Goal: Transaction & Acquisition: Purchase product/service

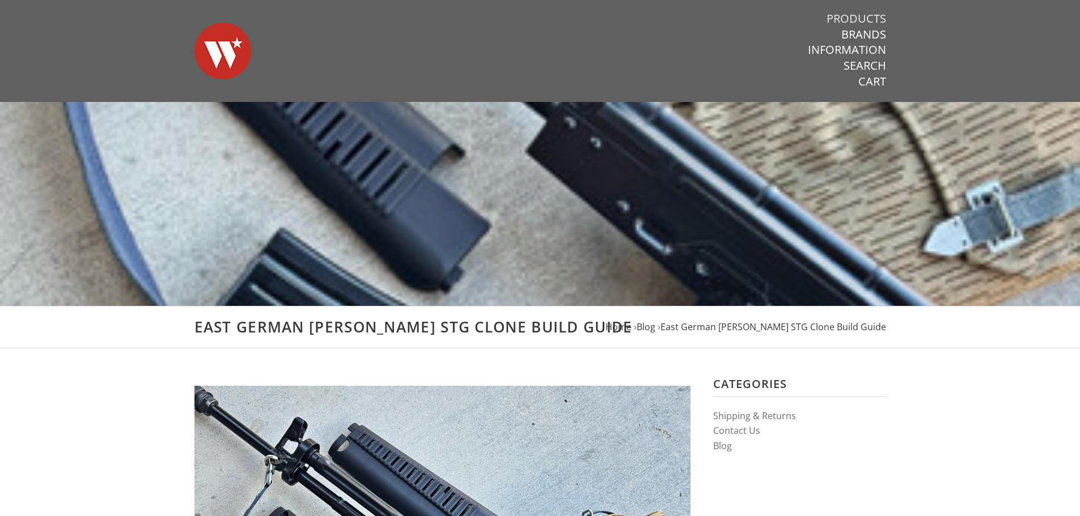
click at [856, 15] on link "Products" at bounding box center [856, 18] width 60 height 15
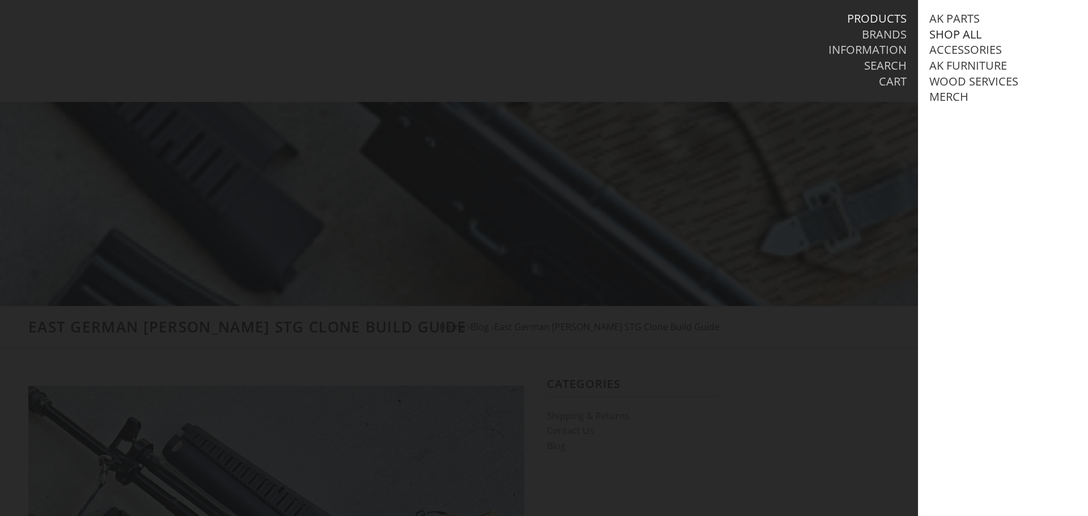
click at [961, 36] on link "Shop All" at bounding box center [956, 34] width 52 height 15
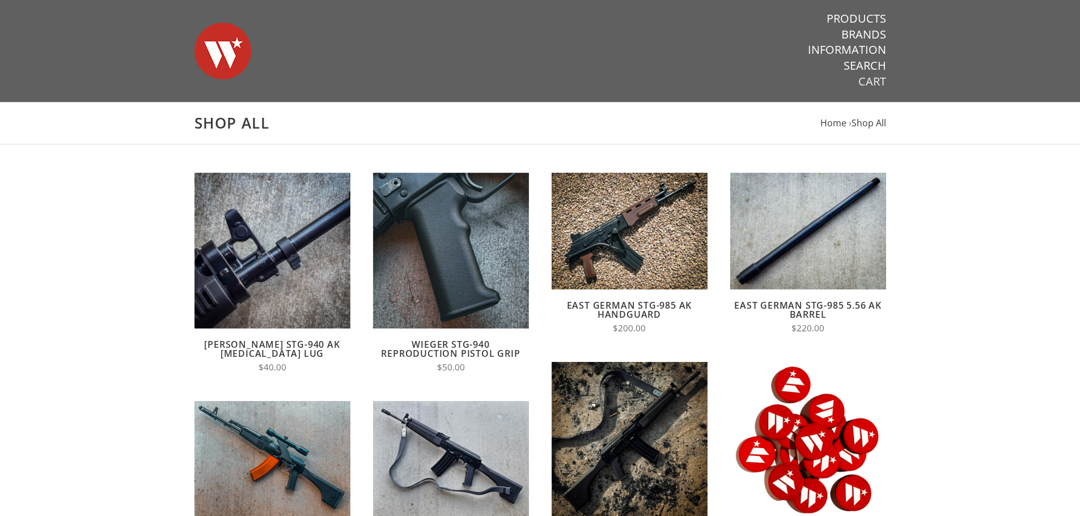
click at [875, 80] on link "Cart" at bounding box center [872, 81] width 28 height 15
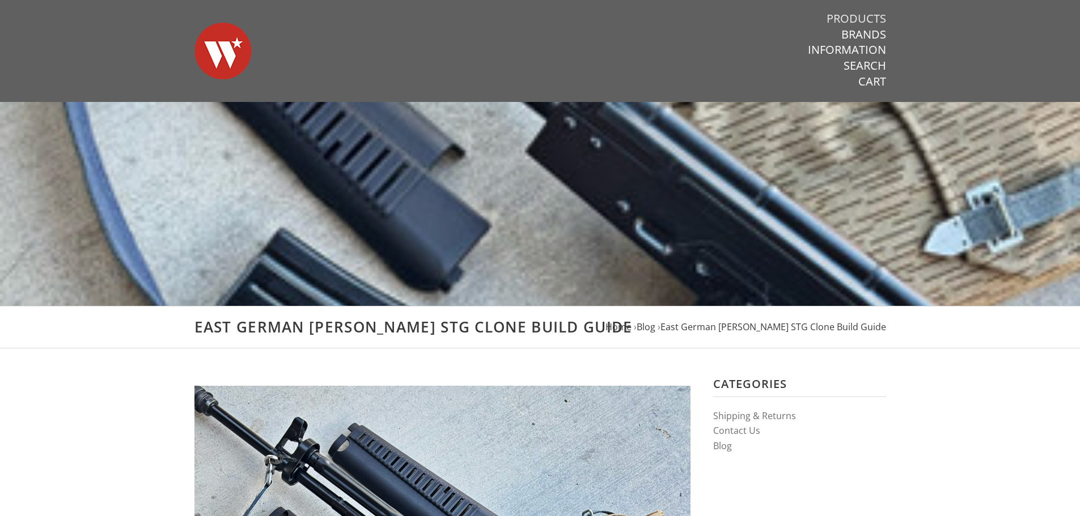
click at [864, 21] on link "Products" at bounding box center [856, 18] width 60 height 15
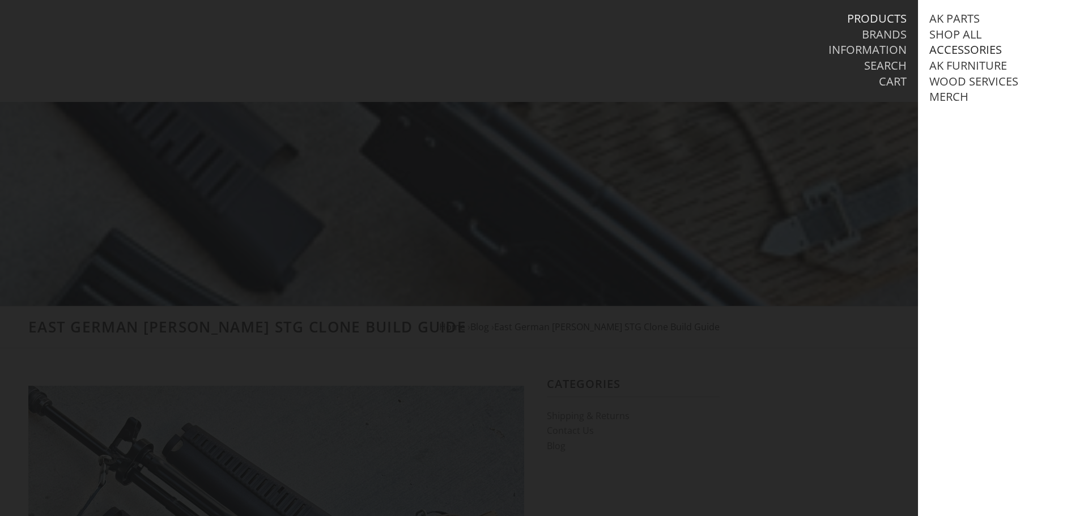
click at [966, 47] on link "Accessories" at bounding box center [966, 50] width 73 height 15
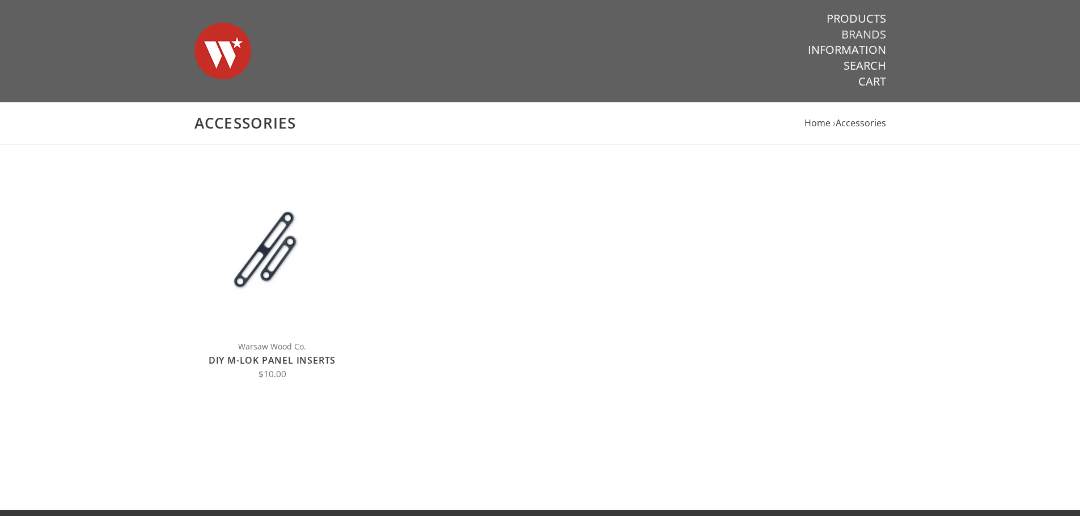
click at [862, 36] on link "Brands" at bounding box center [863, 34] width 45 height 15
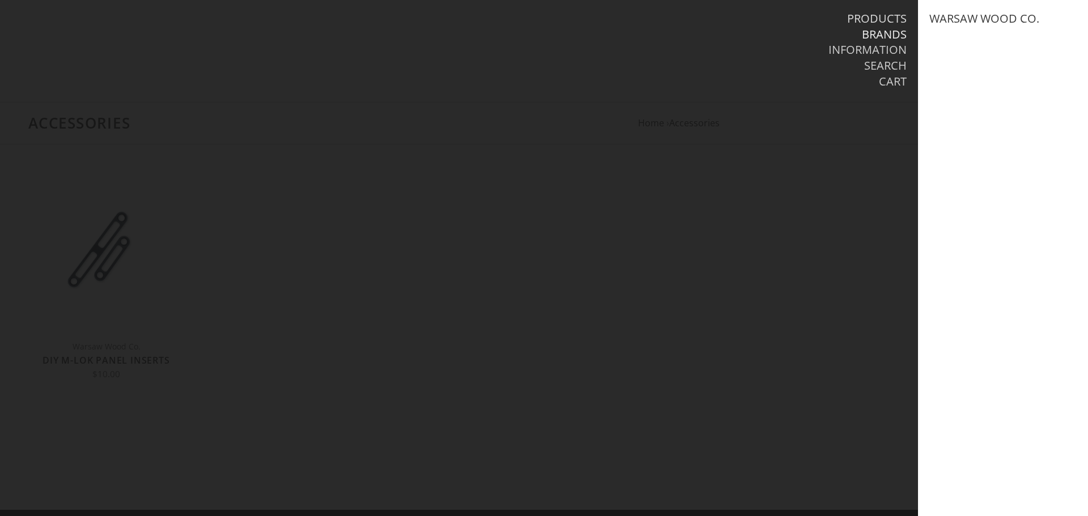
click at [866, 24] on link "Products" at bounding box center [877, 18] width 60 height 15
click at [943, 35] on link "Shop All" at bounding box center [956, 34] width 52 height 15
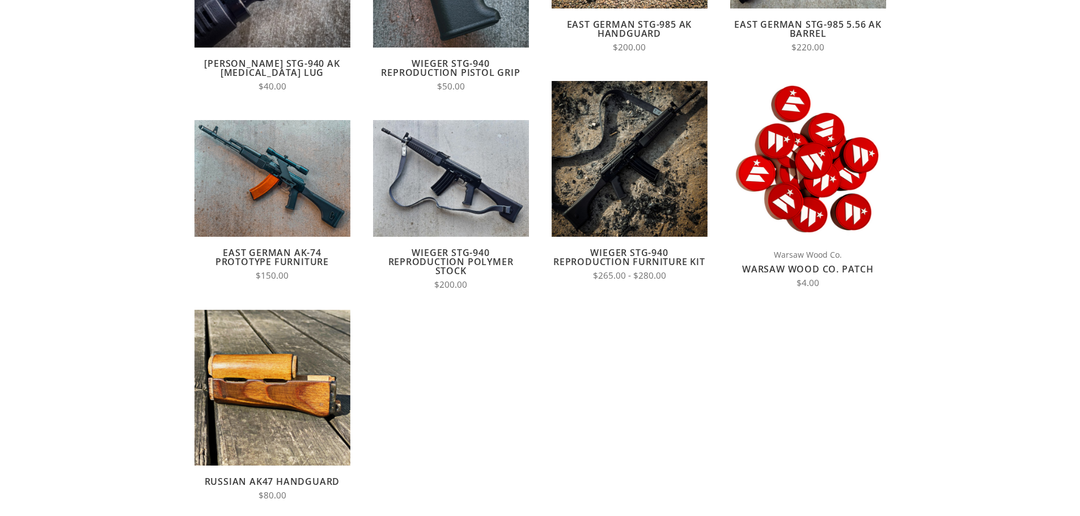
scroll to position [283, 0]
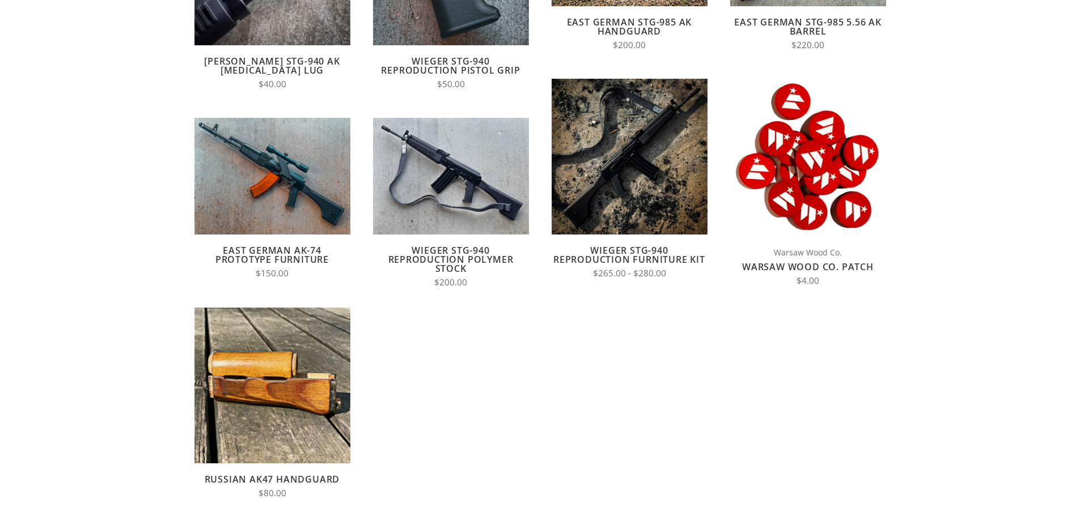
click at [281, 257] on link "East German AK-74 Prototype Furniture" at bounding box center [271, 255] width 113 height 22
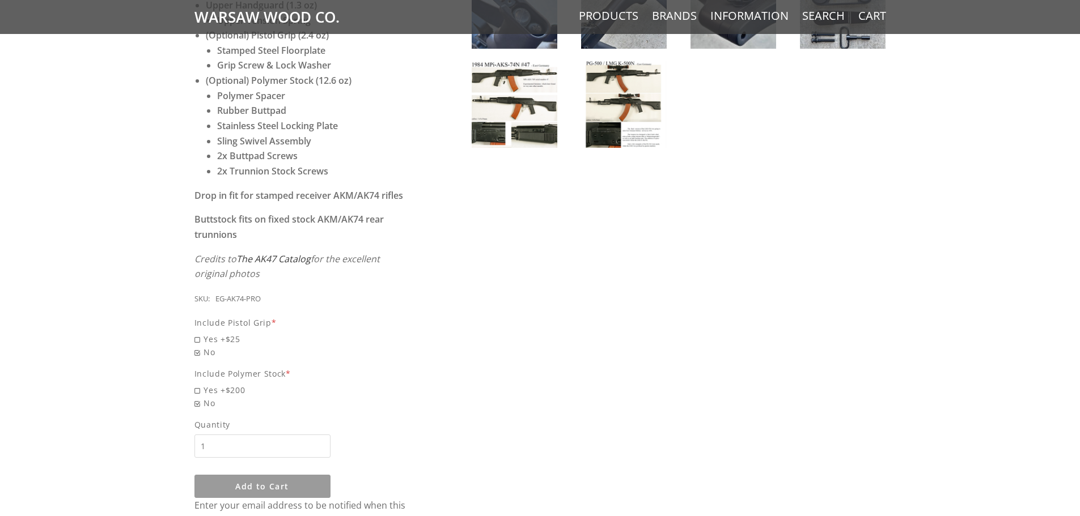
scroll to position [510, 0]
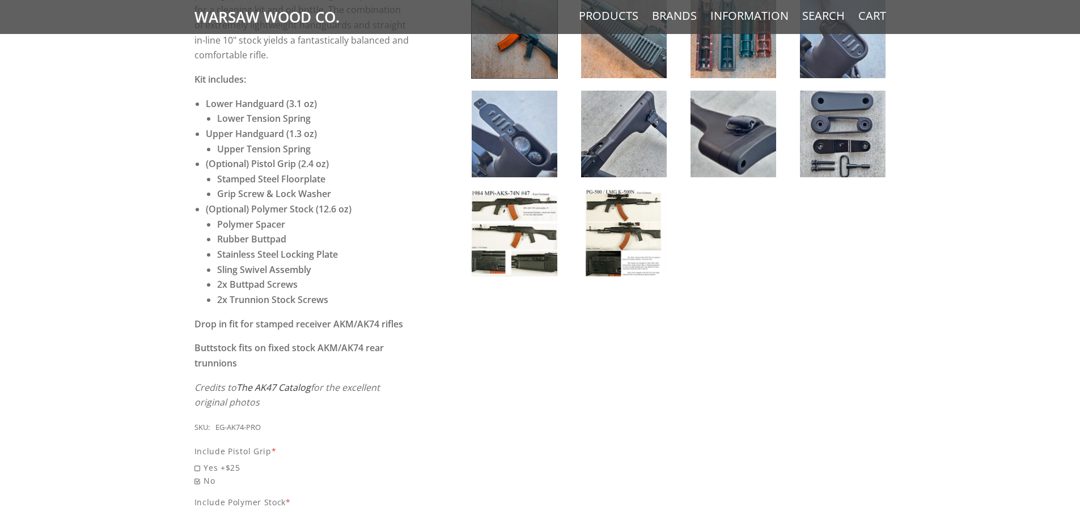
click at [508, 221] on img at bounding box center [515, 233] width 86 height 87
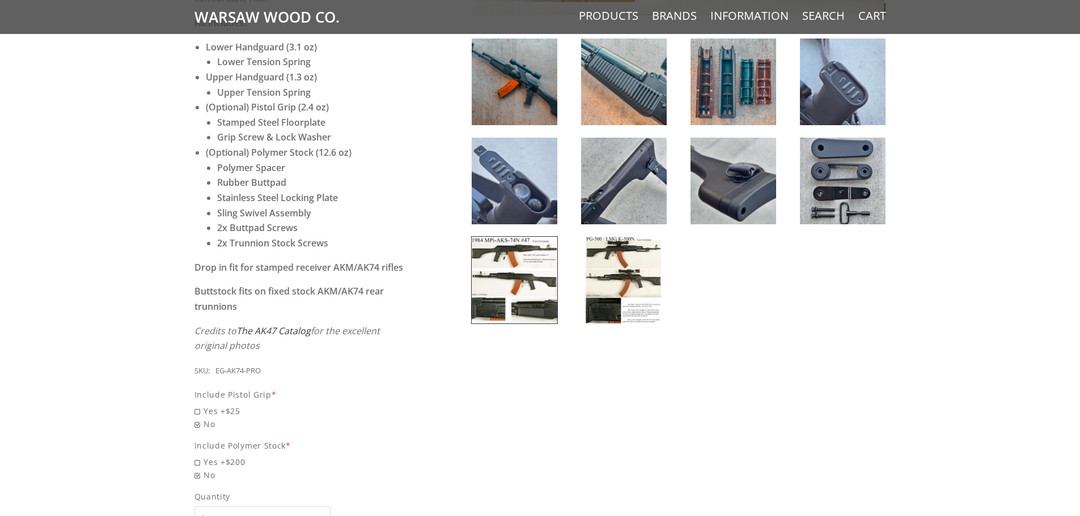
scroll to position [624, 0]
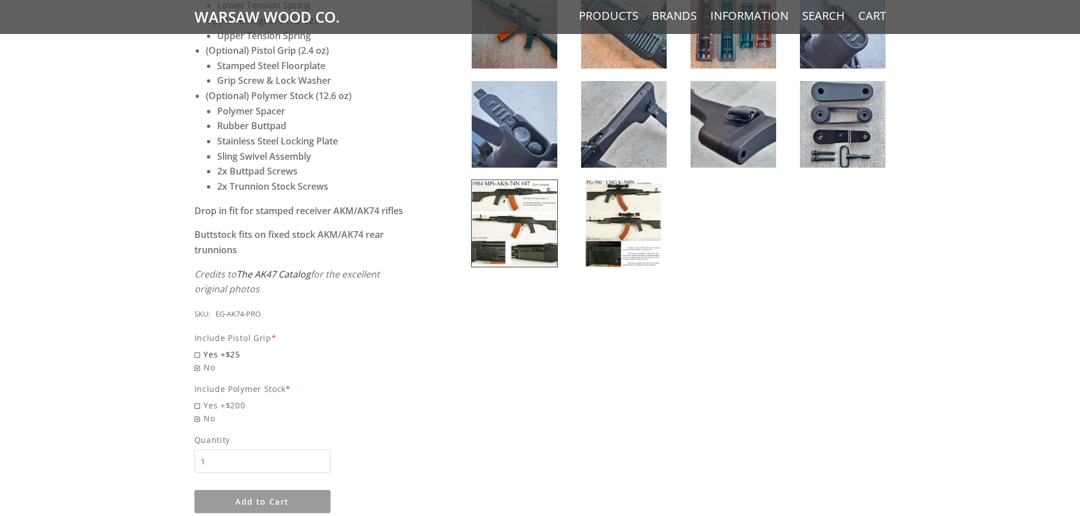
click at [194, 348] on span "Yes +$25" at bounding box center [302, 354] width 217 height 13
click at [194, 348] on input "Yes +$25" at bounding box center [273, 348] width 159 height 1
radio input "true"
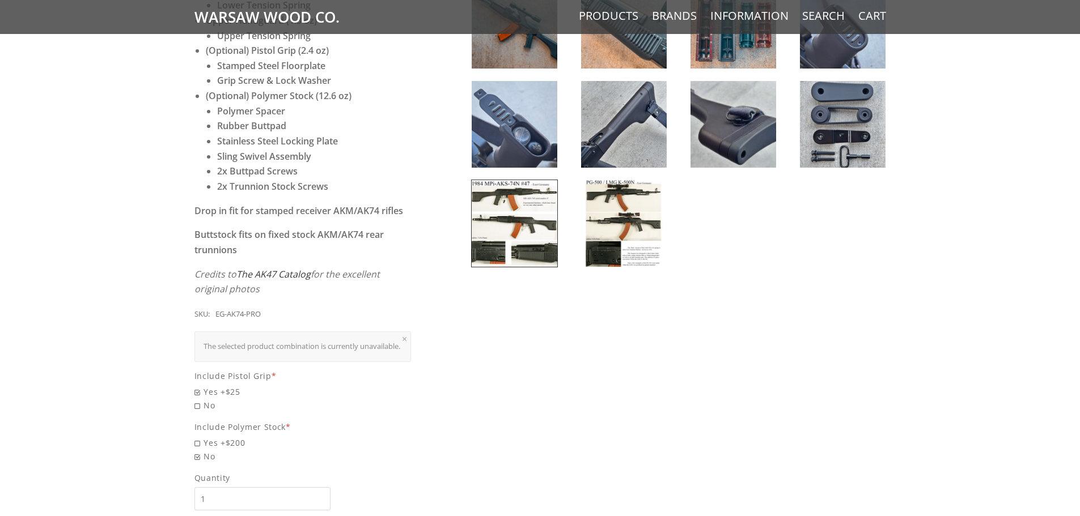
scroll to position [680, 0]
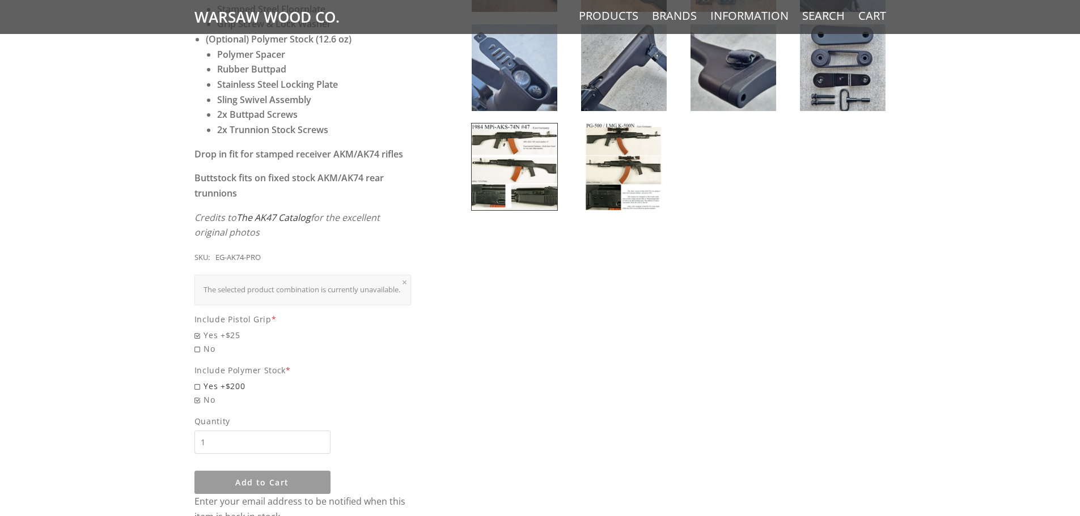
click at [198, 384] on span "Yes +$200" at bounding box center [302, 386] width 217 height 13
click at [198, 380] on input "Yes +$200" at bounding box center [273, 380] width 159 height 1
radio input "true"
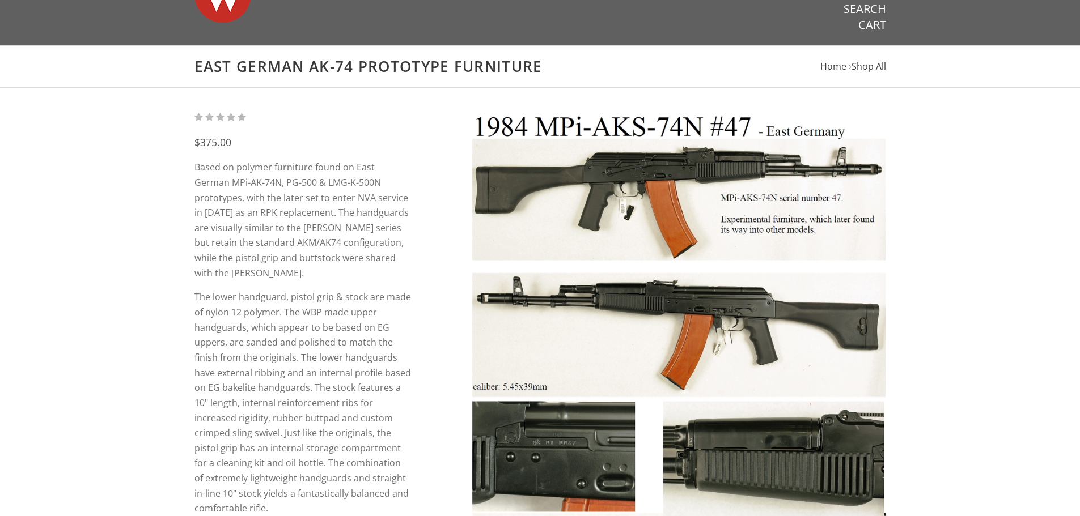
scroll to position [0, 0]
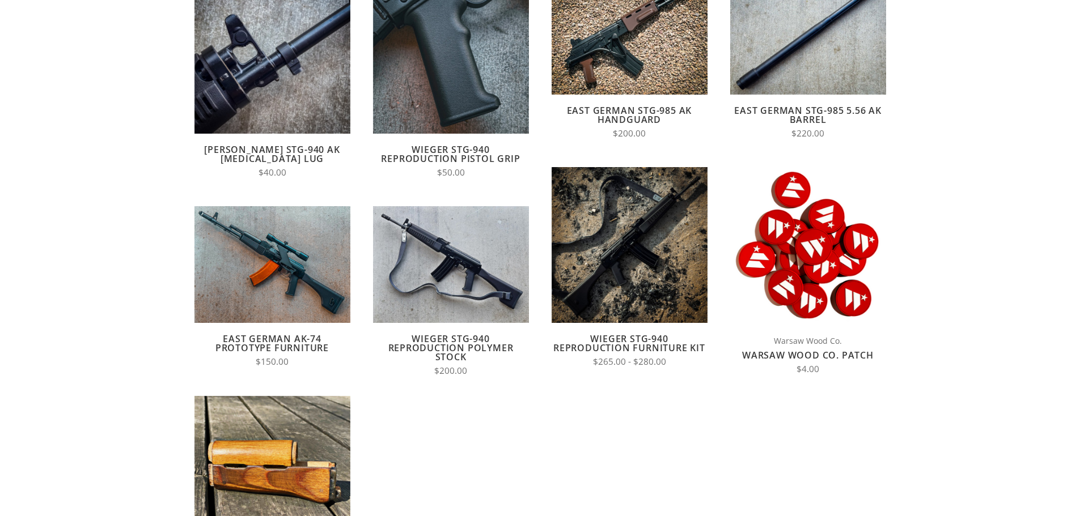
scroll to position [113, 0]
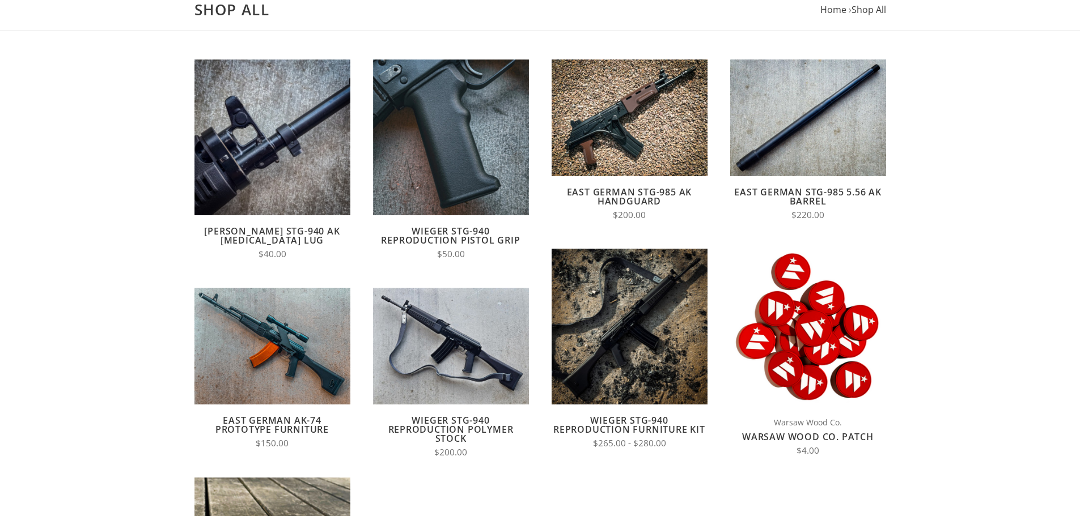
click at [483, 239] on link "Wieger STG-940 Reproduction Pistol Grip" at bounding box center [450, 236] width 139 height 22
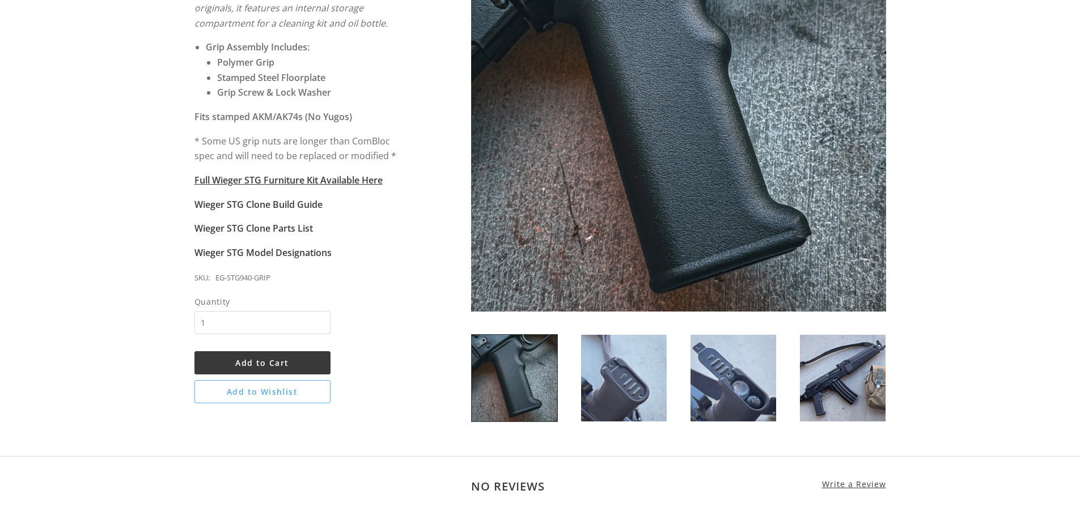
scroll to position [283, 0]
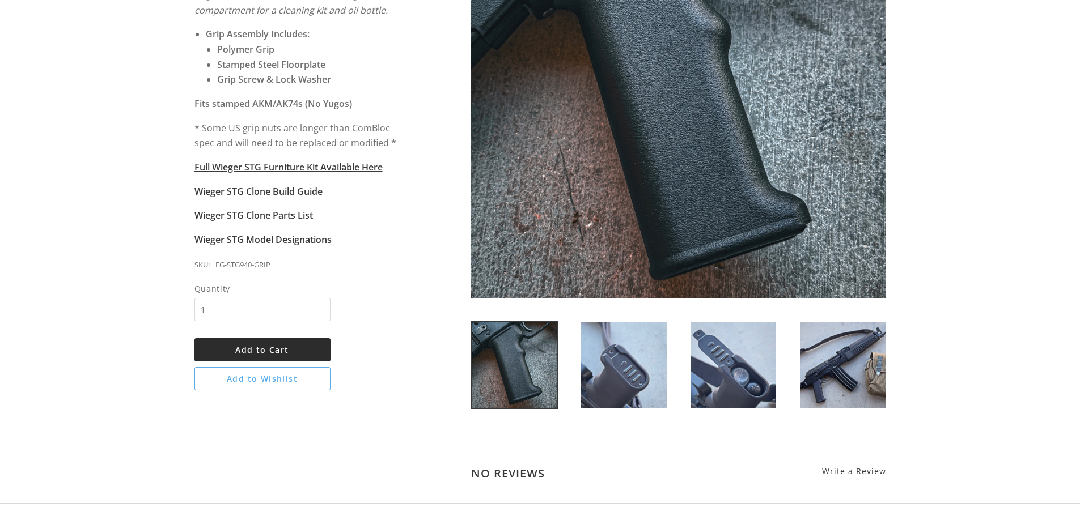
click at [244, 349] on span "Add to Cart" at bounding box center [261, 350] width 53 height 11
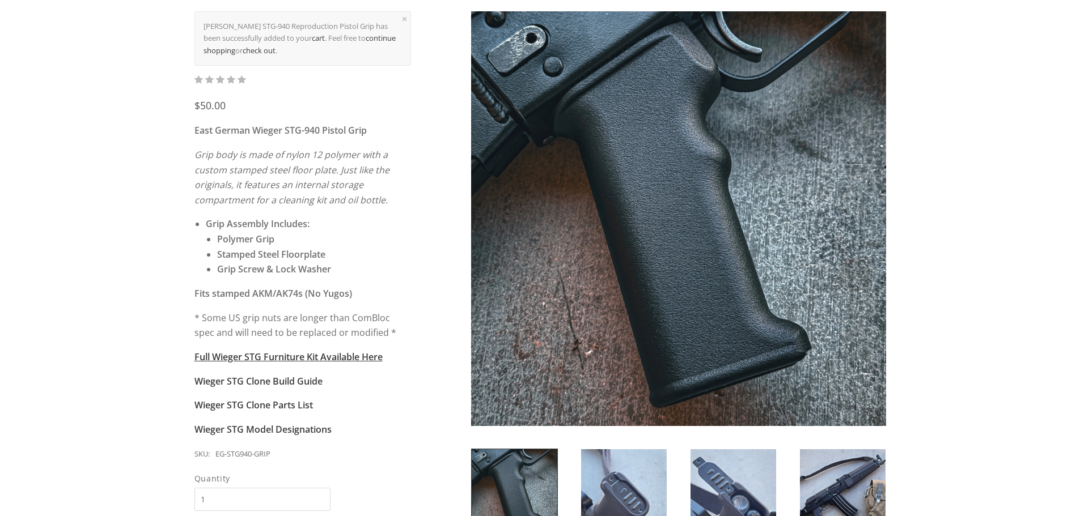
scroll to position [176, 0]
